Goal: Browse casually: Explore the website without a specific task or goal

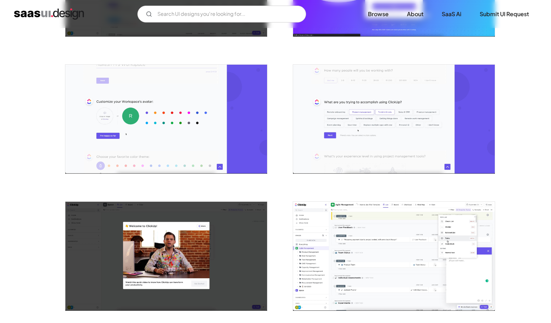
scroll to position [207, 0]
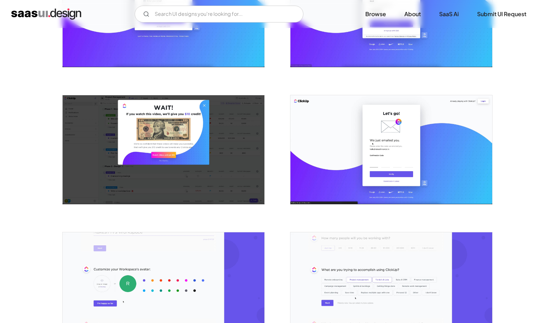
click at [330, 276] on img "open lightbox" at bounding box center [391, 286] width 202 height 109
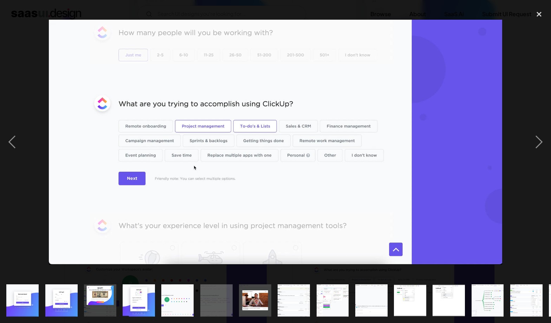
click at [300, 298] on img "show item 8 of 22" at bounding box center [294, 300] width 60 height 32
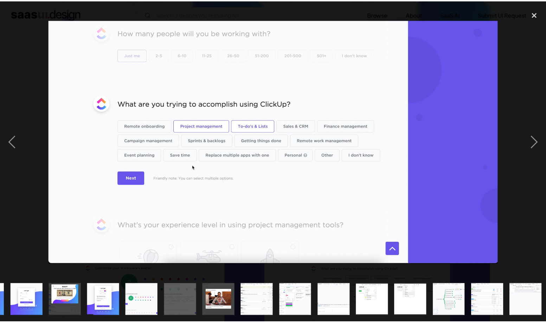
scroll to position [0, 41]
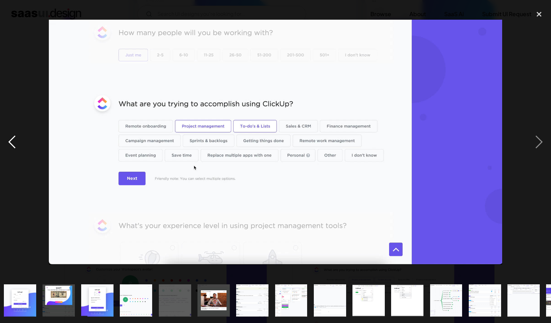
click at [13, 147] on div "previous image" at bounding box center [12, 141] width 24 height 271
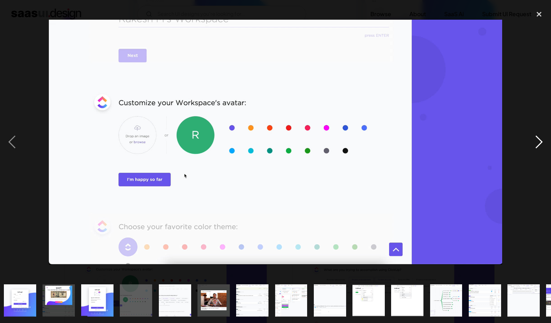
click at [540, 153] on div "next image" at bounding box center [539, 141] width 24 height 271
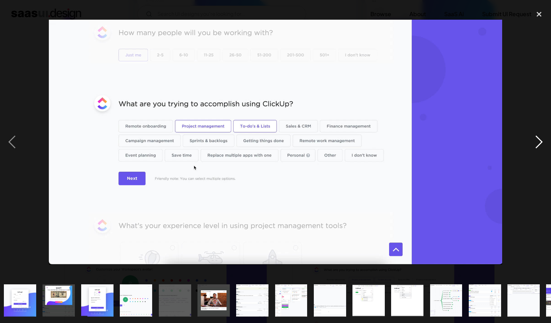
click at [537, 153] on div "next image" at bounding box center [539, 141] width 24 height 271
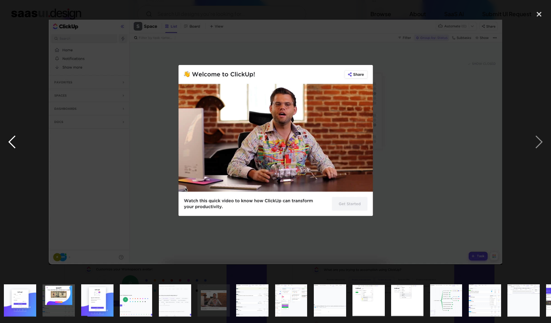
click at [17, 149] on div "previous image" at bounding box center [12, 141] width 24 height 271
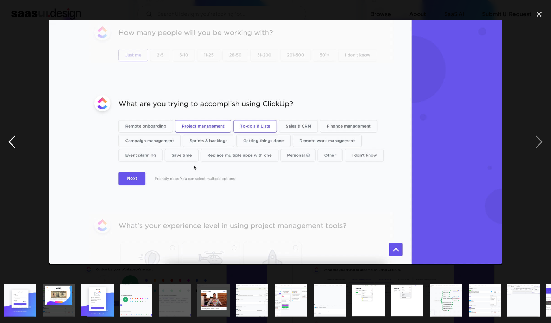
click at [14, 142] on div "previous image" at bounding box center [12, 141] width 24 height 271
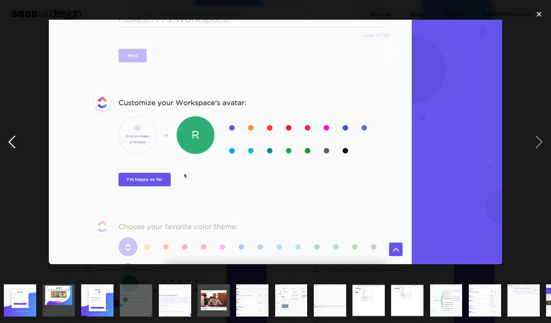
click at [14, 142] on div "previous image" at bounding box center [12, 141] width 24 height 271
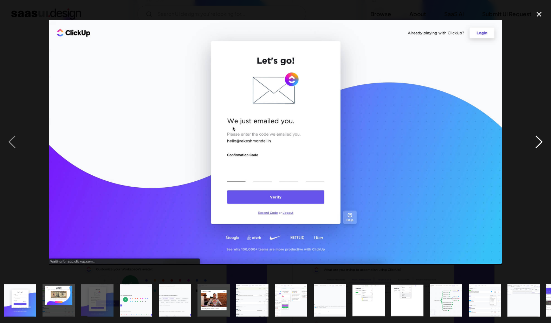
click at [540, 150] on div "next image" at bounding box center [539, 141] width 24 height 271
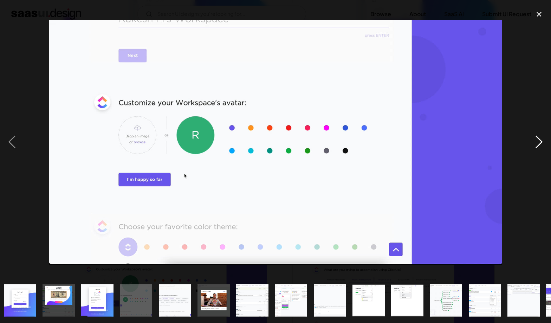
click at [540, 150] on div "next image" at bounding box center [539, 141] width 24 height 271
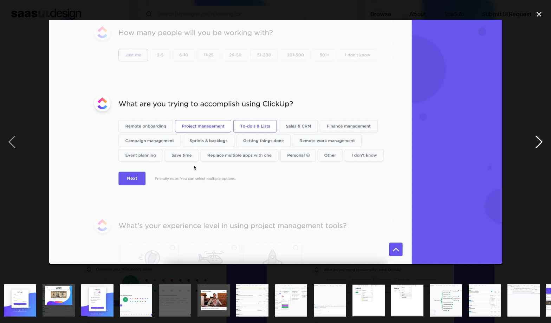
click at [537, 149] on div "next image" at bounding box center [539, 141] width 24 height 271
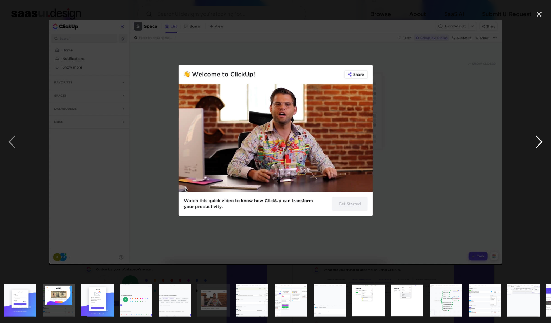
click at [537, 149] on div "next image" at bounding box center [539, 141] width 24 height 271
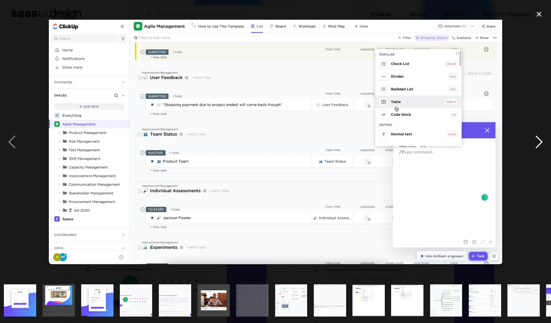
click at [537, 149] on div "next image" at bounding box center [539, 141] width 24 height 271
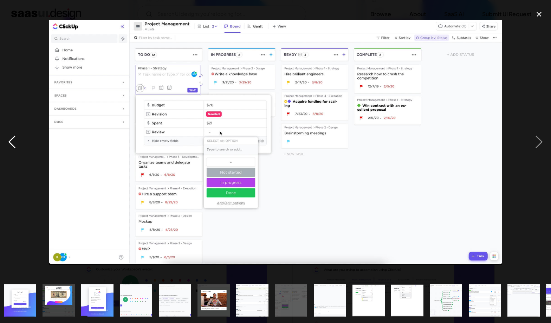
click at [13, 143] on div "previous image" at bounding box center [12, 141] width 24 height 271
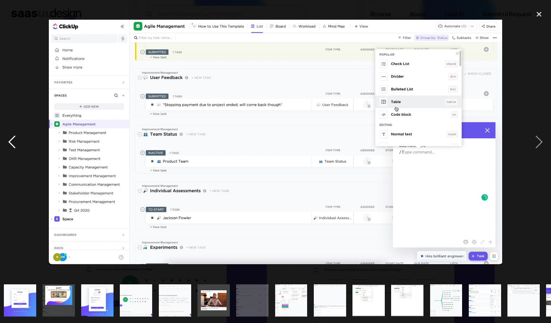
click at [13, 143] on div "previous image" at bounding box center [12, 141] width 24 height 271
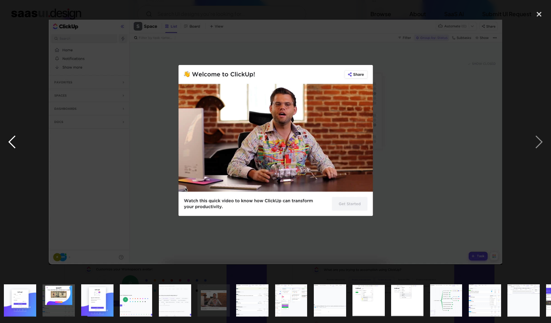
click at [13, 143] on div "previous image" at bounding box center [12, 141] width 24 height 271
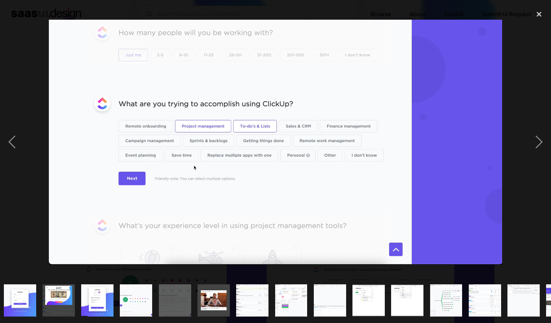
click at [302, 128] on img at bounding box center [275, 142] width 453 height 245
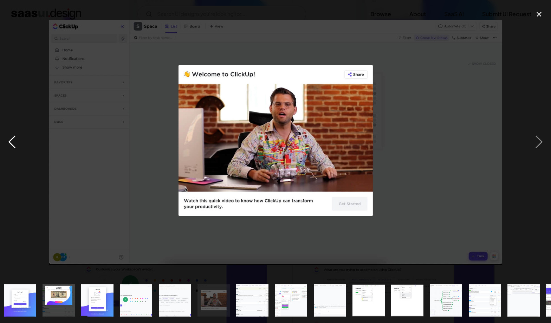
click at [17, 142] on div "previous image" at bounding box center [12, 141] width 24 height 271
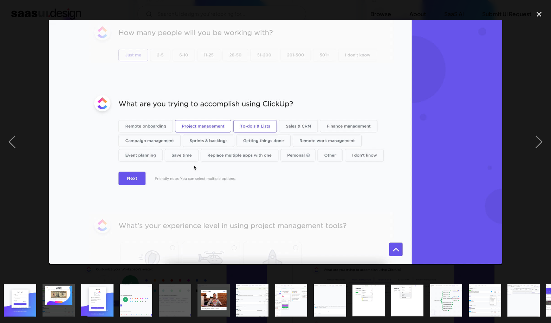
drag, startPoint x: 90, startPoint y: 82, endPoint x: 216, endPoint y: 148, distance: 141.9
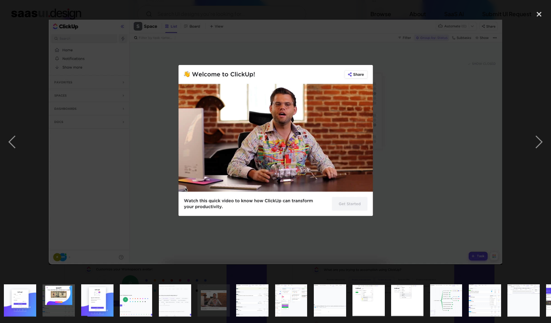
drag, startPoint x: 256, startPoint y: 179, endPoint x: 56, endPoint y: 59, distance: 233.1
click at [8, 142] on div "previous image" at bounding box center [12, 141] width 24 height 271
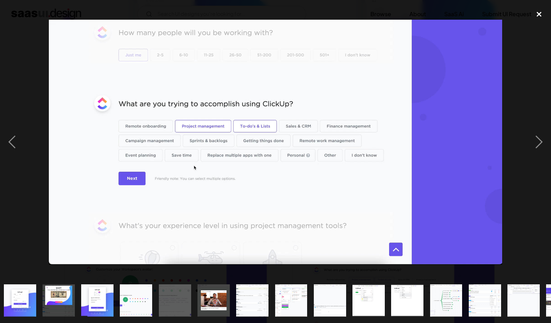
click at [534, 21] on div "close lightbox" at bounding box center [539, 13] width 24 height 15
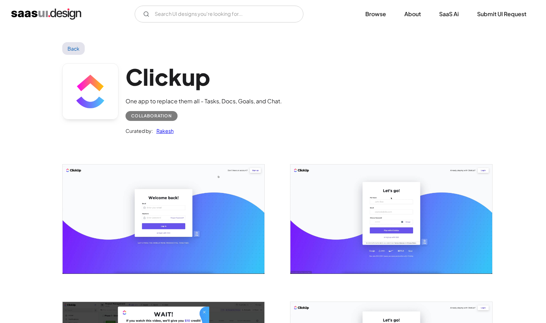
scroll to position [0, 0]
